Goal: Information Seeking & Learning: Learn about a topic

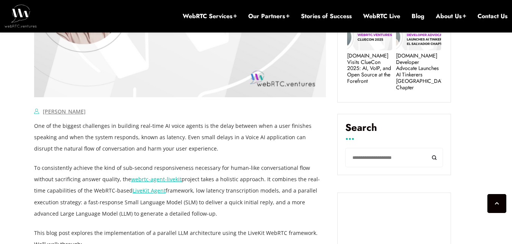
scroll to position [474, 0]
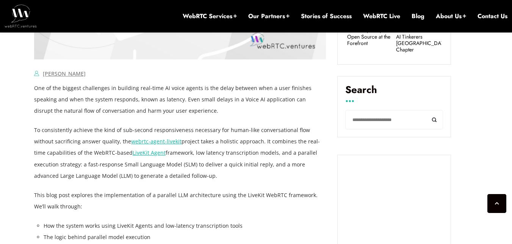
drag, startPoint x: 116, startPoint y: 87, endPoint x: 202, endPoint y: 174, distance: 122.2
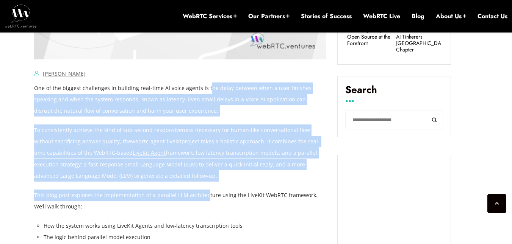
drag, startPoint x: 205, startPoint y: 184, endPoint x: 205, endPoint y: 89, distance: 94.7
click at [221, 139] on p "To consistently achieve the kind of sub-second responsiveness necessary for hum…" at bounding box center [180, 153] width 292 height 57
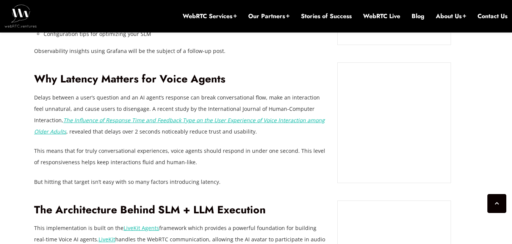
scroll to position [701, 0]
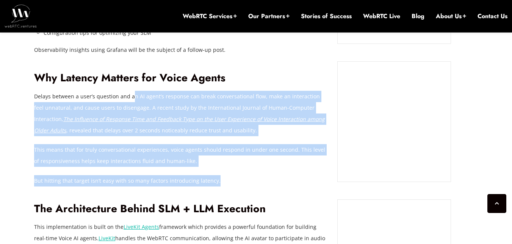
drag, startPoint x: 132, startPoint y: 95, endPoint x: 232, endPoint y: 180, distance: 131.0
click at [232, 180] on p "But hitting that target isn’t easy with so many factors introducing latency." at bounding box center [180, 180] width 292 height 11
drag, startPoint x: 232, startPoint y: 180, endPoint x: 239, endPoint y: 68, distance: 112.0
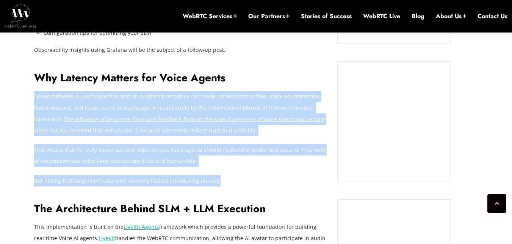
click at [247, 91] on p "Delays between a user’s question and an AI agent’s response can break conversat…" at bounding box center [180, 113] width 292 height 45
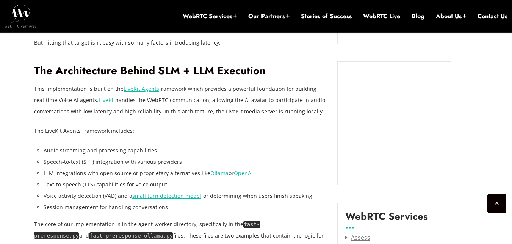
scroll to position [853, 0]
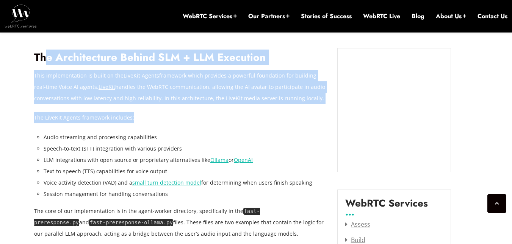
drag, startPoint x: 49, startPoint y: 50, endPoint x: 189, endPoint y: 107, distance: 151.8
click at [187, 115] on p "The LiveKit Agents framework includes:" at bounding box center [180, 117] width 292 height 11
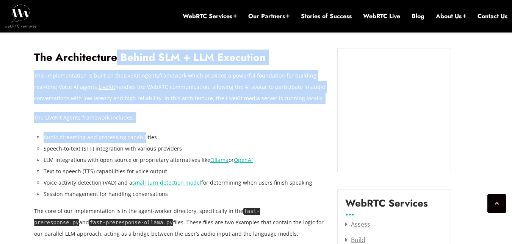
drag, startPoint x: 142, startPoint y: 131, endPoint x: 114, endPoint y: 42, distance: 93.6
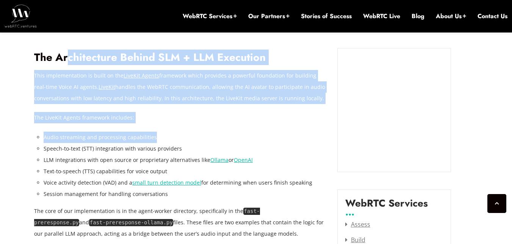
drag, startPoint x: 66, startPoint y: 45, endPoint x: 164, endPoint y: 139, distance: 135.3
click at [188, 139] on li "Audio streaming and processing capabilities" at bounding box center [185, 137] width 282 height 11
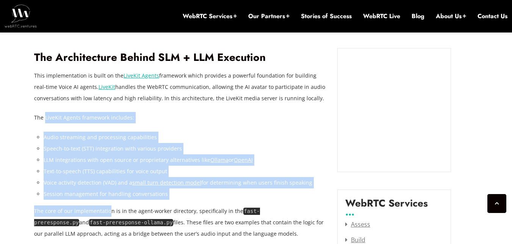
drag, startPoint x: 46, startPoint y: 124, endPoint x: 109, endPoint y: 210, distance: 106.0
click at [88, 168] on li "Text-to-speech (TTS) capabilities for voice output" at bounding box center [185, 171] width 282 height 11
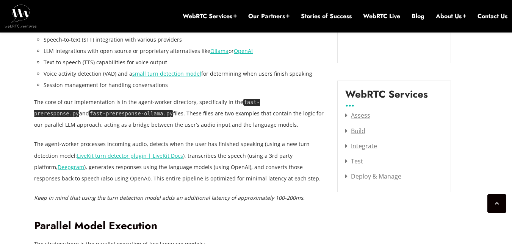
scroll to position [966, 0]
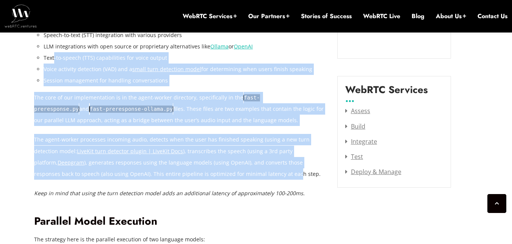
drag, startPoint x: 214, startPoint y: 175, endPoint x: 53, endPoint y: 56, distance: 200.2
click at [169, 110] on p "The core of our implementation is in the agent-worker directory, specifically i…" at bounding box center [180, 109] width 292 height 34
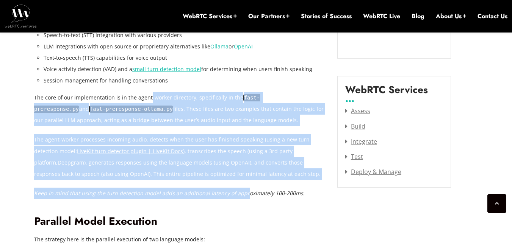
drag, startPoint x: 243, startPoint y: 180, endPoint x: 149, endPoint y: 88, distance: 131.3
click at [164, 117] on p "The core of our implementation is in the agent-worker directory, specifically i…" at bounding box center [180, 109] width 292 height 34
drag, startPoint x: 157, startPoint y: 96, endPoint x: 240, endPoint y: 190, distance: 126.2
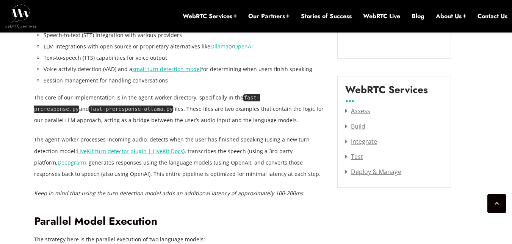
click at [243, 190] on em "Keep in mind that using the turn detection model adds an additional latency of …" at bounding box center [169, 193] width 271 height 7
click at [257, 142] on p "The agent-worker processes incoming audio, detects when the user has finished s…" at bounding box center [180, 156] width 292 height 45
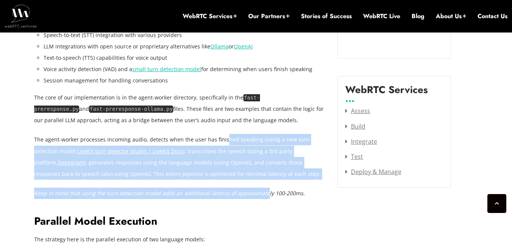
drag, startPoint x: 224, startPoint y: 141, endPoint x: 263, endPoint y: 191, distance: 62.9
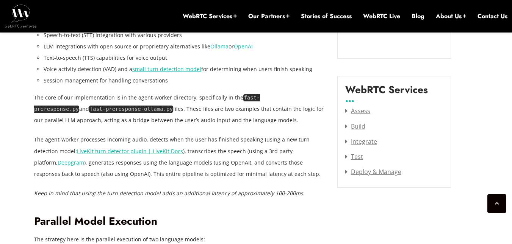
click at [276, 189] on p "Keep in mind that using the turn detection model adds an additional latency of …" at bounding box center [180, 193] width 292 height 11
drag, startPoint x: 279, startPoint y: 189, endPoint x: 255, endPoint y: 124, distance: 69.5
click at [242, 135] on p "The agent-worker processes incoming audio, detects when the user has finished s…" at bounding box center [180, 156] width 292 height 45
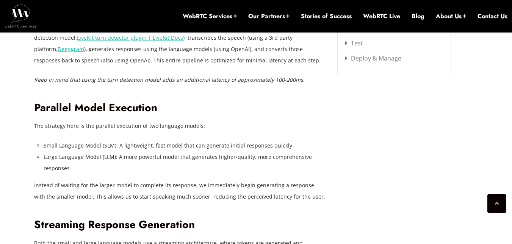
scroll to position [1118, 0]
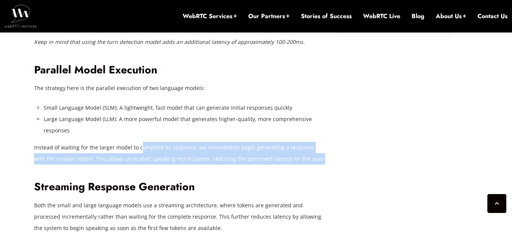
drag, startPoint x: 140, startPoint y: 147, endPoint x: 306, endPoint y: 164, distance: 166.9
click at [306, 164] on p "Instead of waiting for the larger model to complete its response, we immediatel…" at bounding box center [180, 153] width 292 height 23
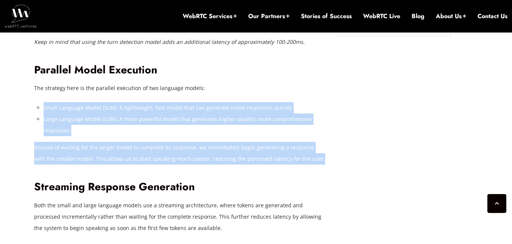
drag, startPoint x: 307, startPoint y: 164, endPoint x: 304, endPoint y: 93, distance: 71.0
drag, startPoint x: 325, startPoint y: 160, endPoint x: 102, endPoint y: 88, distance: 234.6
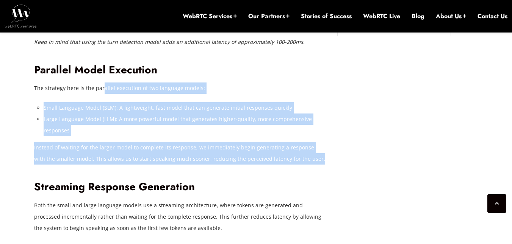
click at [159, 91] on p "The strategy here is the parallel execution of two language models:" at bounding box center [180, 88] width 292 height 11
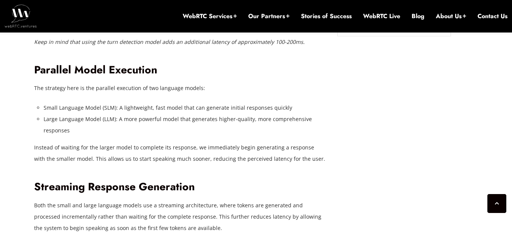
click at [98, 84] on p "The strategy here is the parallel execution of two language models:" at bounding box center [180, 88] width 292 height 11
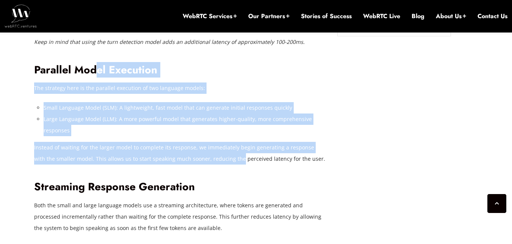
drag, startPoint x: 95, startPoint y: 73, endPoint x: 227, endPoint y: 163, distance: 158.9
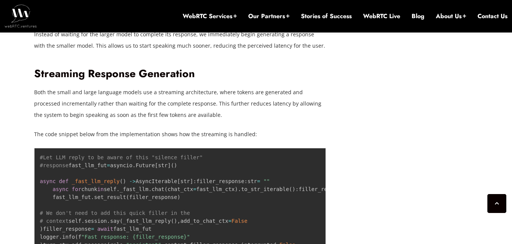
scroll to position [1232, 0]
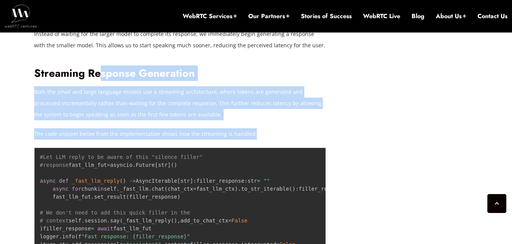
drag, startPoint x: 102, startPoint y: 77, endPoint x: 262, endPoint y: 136, distance: 170.6
click at [263, 136] on p "The code snippet below from the implementation shows how the streaming is handl…" at bounding box center [180, 133] width 292 height 11
drag, startPoint x: 263, startPoint y: 136, endPoint x: 105, endPoint y: 73, distance: 169.2
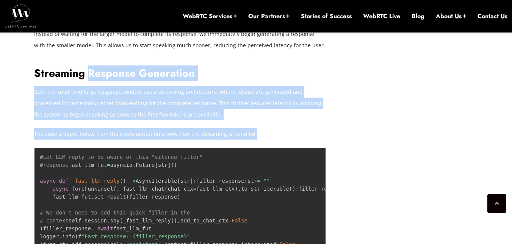
click at [108, 76] on h2 "Streaming Response Generation" at bounding box center [180, 73] width 292 height 13
drag, startPoint x: 106, startPoint y: 76, endPoint x: 230, endPoint y: 135, distance: 137.1
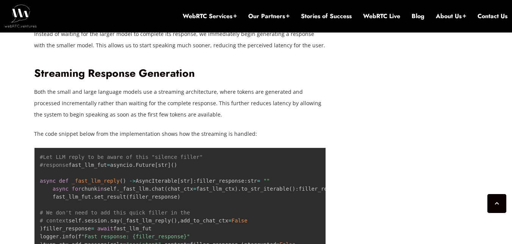
click at [241, 133] on p "The code snippet below from the implementation shows how the streaming is handl…" at bounding box center [180, 133] width 292 height 11
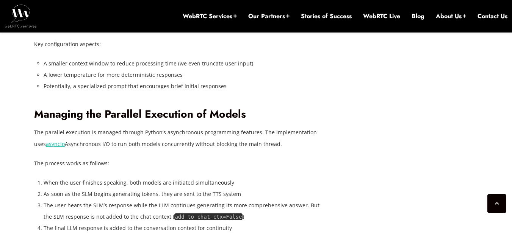
scroll to position [1838, 0]
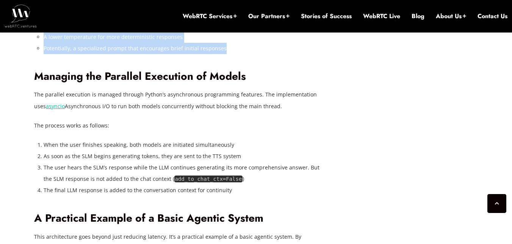
drag, startPoint x: 108, startPoint y: 78, endPoint x: 230, endPoint y: 161, distance: 147.8
click at [230, 54] on li "Potentially, a specialized prompt that encourages brief initial responses" at bounding box center [185, 48] width 282 height 11
drag, startPoint x: 232, startPoint y: 163, endPoint x: 204, endPoint y: 73, distance: 94.4
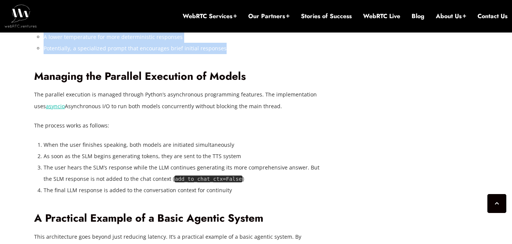
click at [227, 12] on p "Key configuration aspects:" at bounding box center [180, 6] width 292 height 11
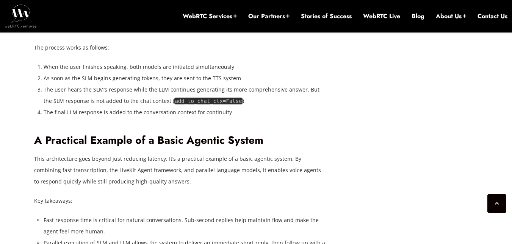
scroll to position [1952, 0]
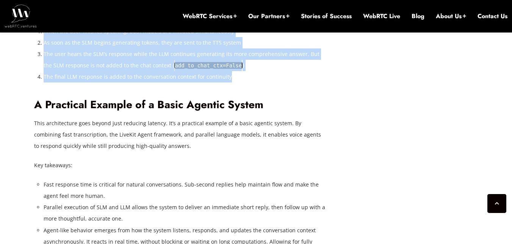
drag, startPoint x: 131, startPoint y: 85, endPoint x: 230, endPoint y: 197, distance: 149.5
click at [231, 83] on li "The final LLM response is added to the conversation context for continuity" at bounding box center [185, 76] width 282 height 11
drag, startPoint x: 232, startPoint y: 197, endPoint x: 123, endPoint y: 78, distance: 161.8
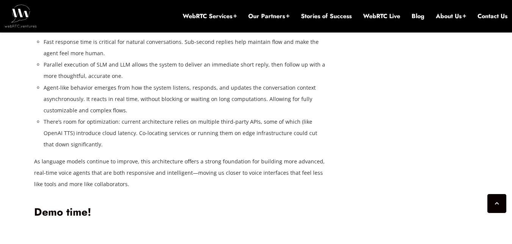
scroll to position [2103, 0]
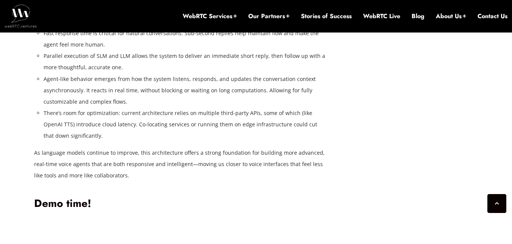
drag, startPoint x: 161, startPoint y: 71, endPoint x: 185, endPoint y: 116, distance: 51.7
drag, startPoint x: 179, startPoint y: 118, endPoint x: 150, endPoint y: 64, distance: 61.2
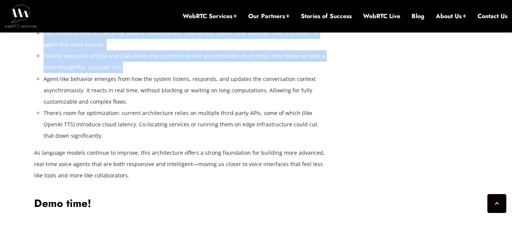
drag, startPoint x: 97, startPoint y: 69, endPoint x: 154, endPoint y: 184, distance: 128.3
click at [161, 73] on li "Parallel execution of SLM and LLM allows the system to deliver an immediate sho…" at bounding box center [185, 61] width 282 height 23
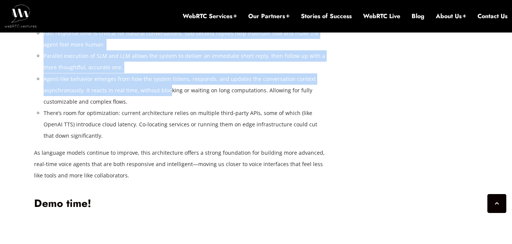
drag, startPoint x: 167, startPoint y: 211, endPoint x: 166, endPoint y: 84, distance: 126.6
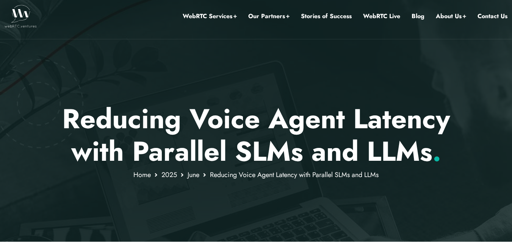
scroll to position [0, 0]
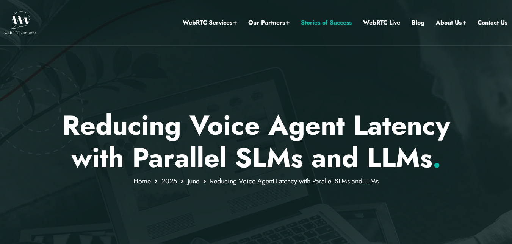
click at [325, 22] on link "Stories of Success" at bounding box center [326, 23] width 51 height 10
